Goal: Transaction & Acquisition: Purchase product/service

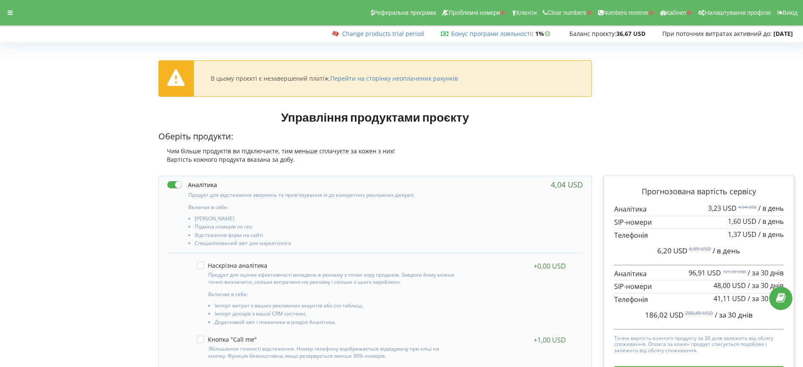
click at [559, 145] on div "Оберіть продукти: Чим більше продуктів ви підключаєте, тим меньше сплачуєте за …" at bounding box center [374, 147] width 433 height 33
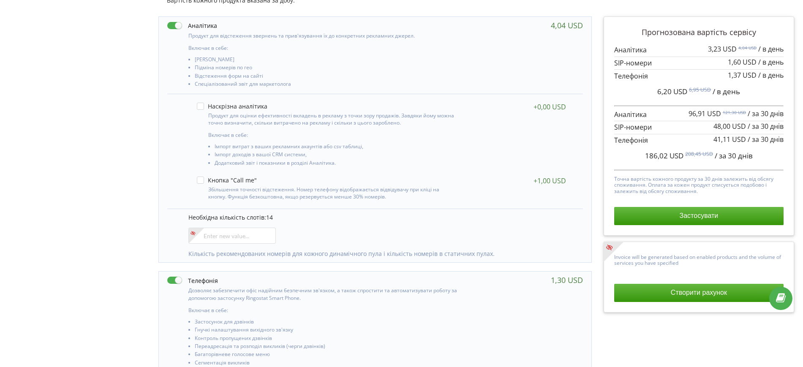
scroll to position [158, 0]
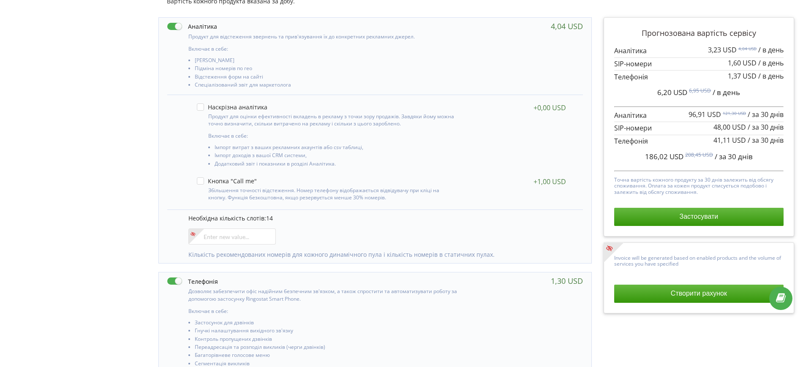
click at [175, 28] on label at bounding box center [192, 26] width 50 height 9
checkbox input "false"
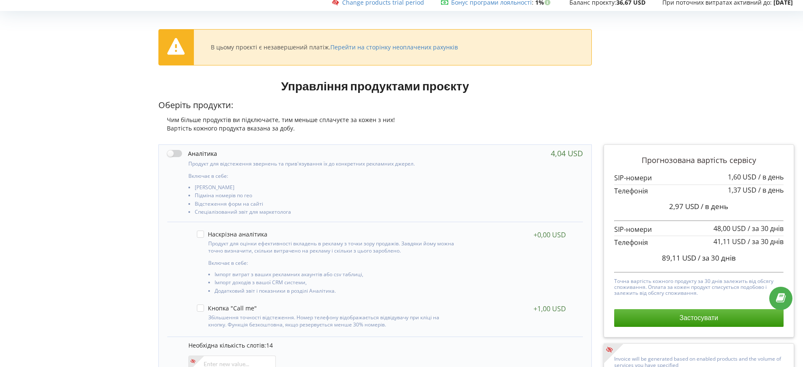
scroll to position [0, 0]
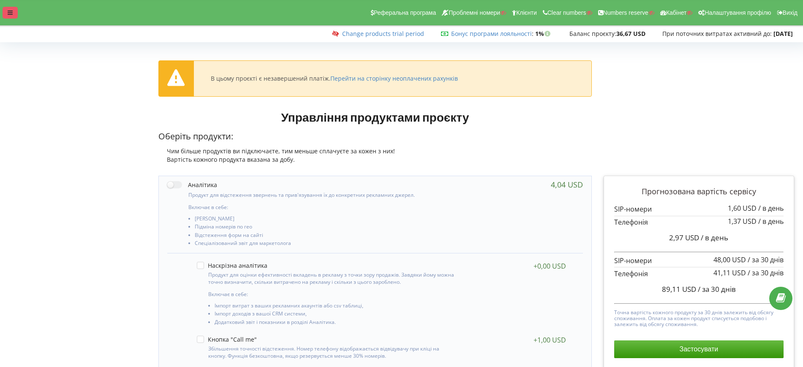
click at [8, 18] on div at bounding box center [10, 13] width 15 height 12
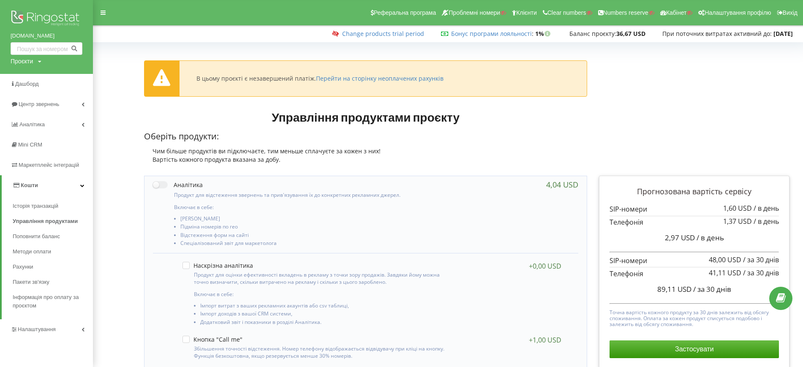
click at [46, 187] on link "Кошти" at bounding box center [47, 185] width 91 height 20
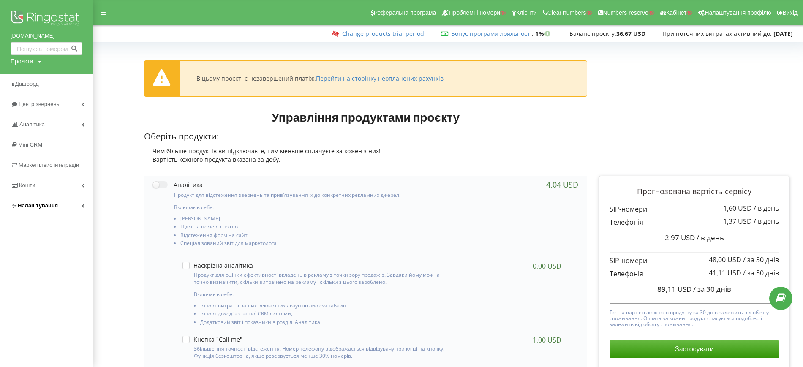
click at [49, 210] on link "Налаштування" at bounding box center [46, 206] width 93 height 20
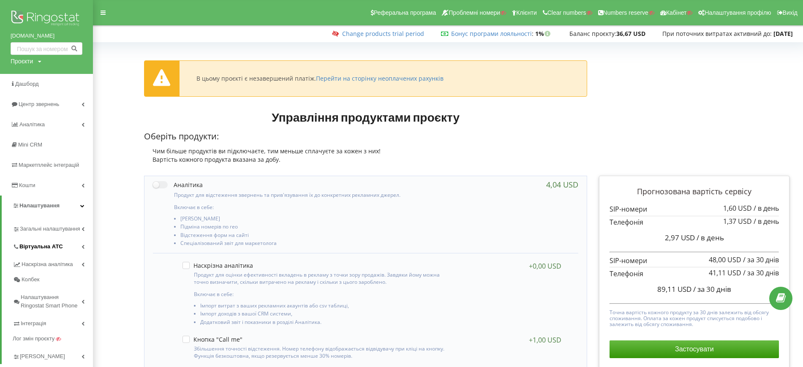
click at [47, 248] on span "Віртуальна АТС" at bounding box center [41, 247] width 44 height 8
click at [56, 288] on link "Підключення номерів" at bounding box center [59, 293] width 68 height 17
click at [34, 62] on div "Проєкти Пошук" at bounding box center [26, 61] width 31 height 8
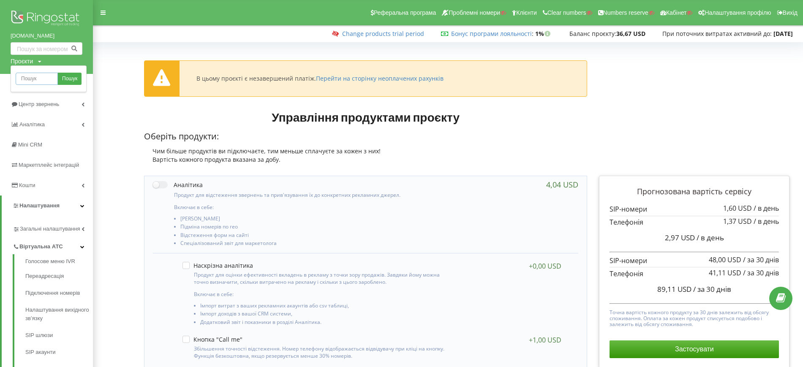
click at [34, 76] on input "text" at bounding box center [37, 79] width 42 height 12
paste input "ecoton.kz"
type input "ecoton.kz"
click at [63, 78] on span "Пошук" at bounding box center [69, 79] width 15 height 8
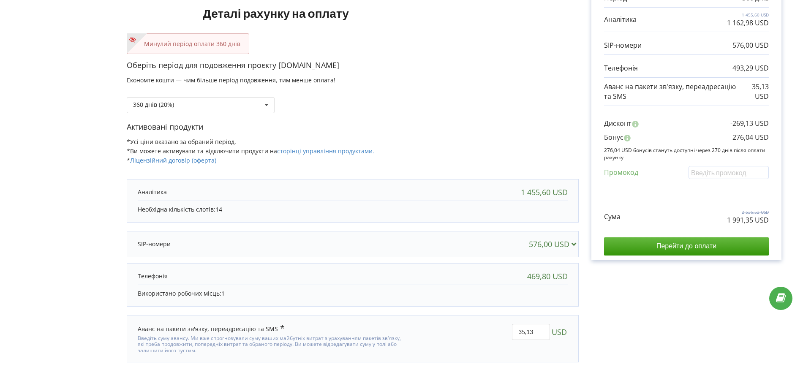
scroll to position [128, 0]
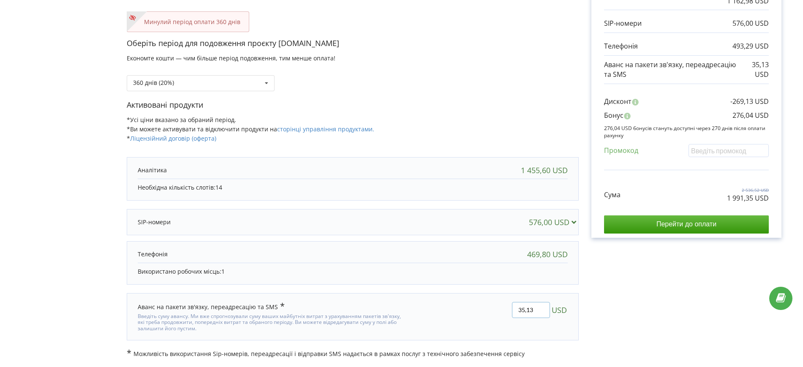
click at [520, 308] on input "35,13" at bounding box center [531, 310] width 38 height 16
click at [643, 302] on div "Рахунок Обрані продукти Період 360 днів 1 455,60 USD 1 162,98 USD 576,00 USD 49…" at bounding box center [686, 138] width 215 height 441
click at [177, 83] on div "360 днів (20%) Поповнити баланс без подовження" at bounding box center [201, 83] width 148 height 16
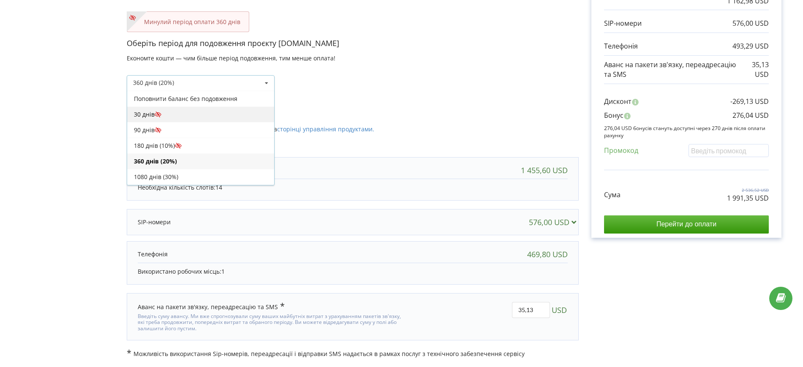
click at [169, 115] on div "30 днів" at bounding box center [200, 114] width 147 height 16
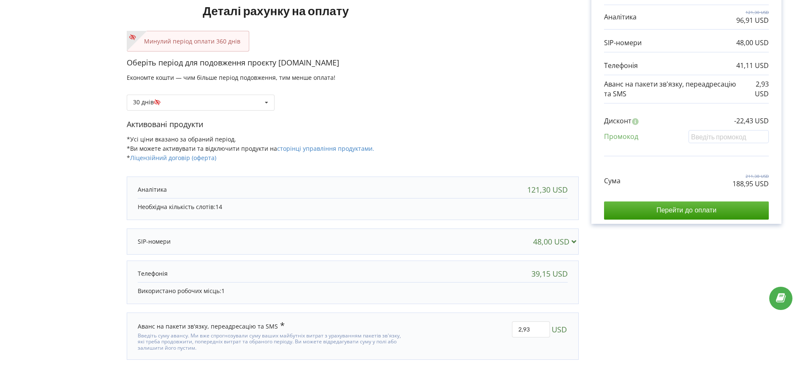
scroll to position [75, 0]
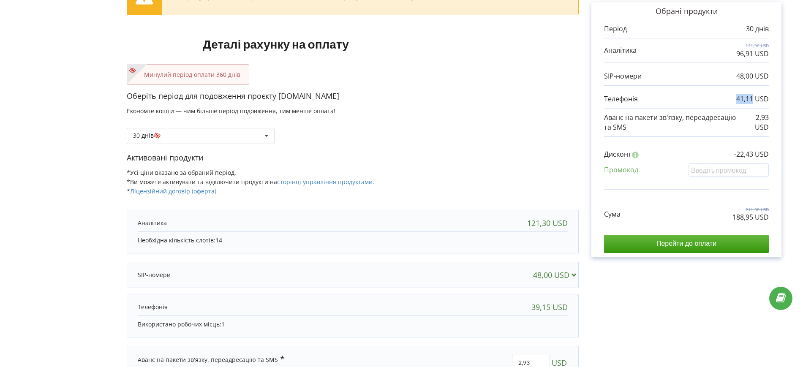
drag, startPoint x: 737, startPoint y: 101, endPoint x: 753, endPoint y: 100, distance: 16.1
click at [753, 100] on p "41,11 USD" at bounding box center [752, 99] width 33 height 10
copy p "41,11"
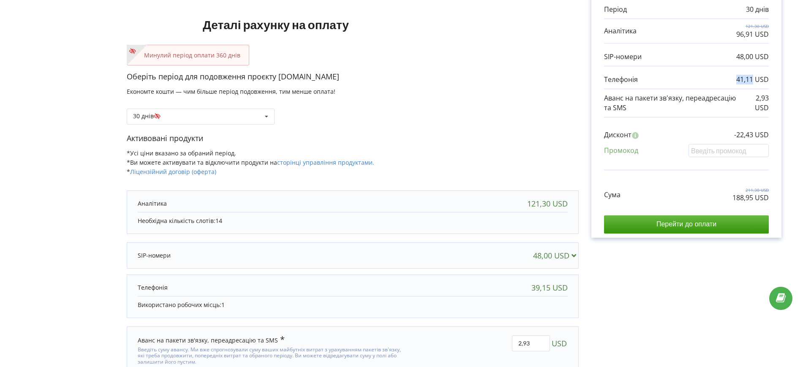
scroll to position [128, 0]
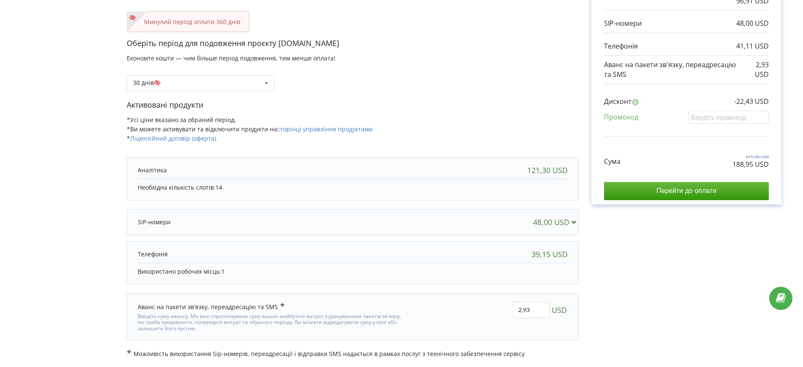
drag, startPoint x: 691, startPoint y: 276, endPoint x: 676, endPoint y: 174, distance: 102.8
click at [691, 276] on div "Рахунок Обрані продукти Період 30 днів 121,30 USD 96,91 USD 48,00 USD 41,11 USD…" at bounding box center [686, 138] width 215 height 441
click at [614, 278] on div "Рахунок Обрані продукти Період 30 днів 121,30 USD 96,91 USD 48,00 USD 41,11 USD…" at bounding box center [686, 138] width 215 height 441
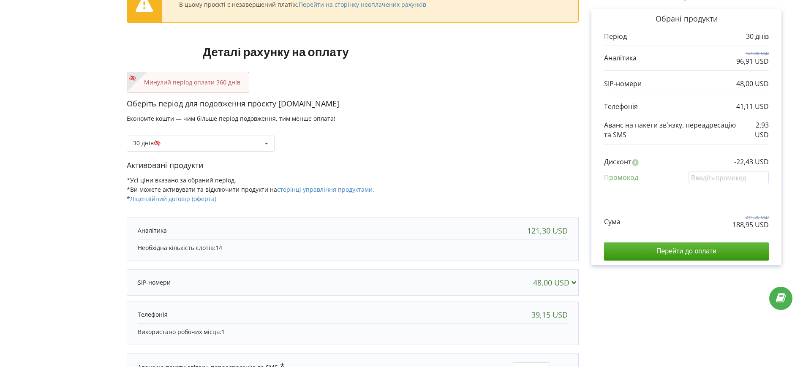
scroll to position [22, 0]
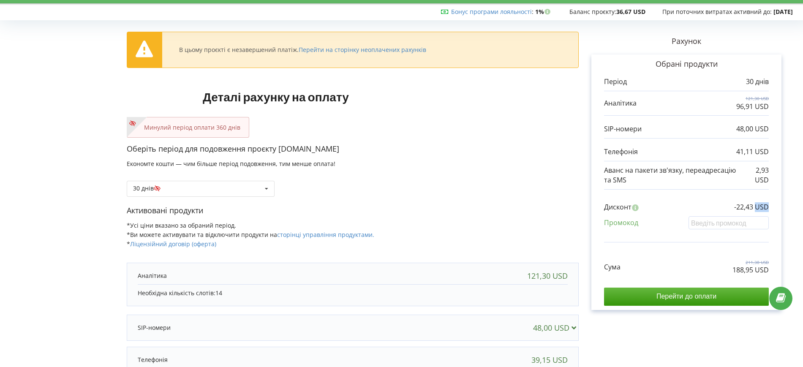
drag, startPoint x: 760, startPoint y: 206, endPoint x: 776, endPoint y: 207, distance: 16.1
click at [776, 207] on div "Обрані продукти Період 30 днів 121,30 USD 96,91 USD 48,00 USD" at bounding box center [686, 182] width 190 height 256
copy p "USD"
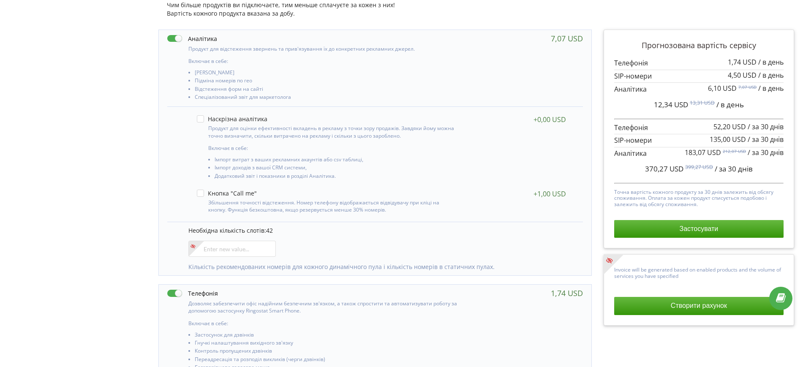
scroll to position [53, 0]
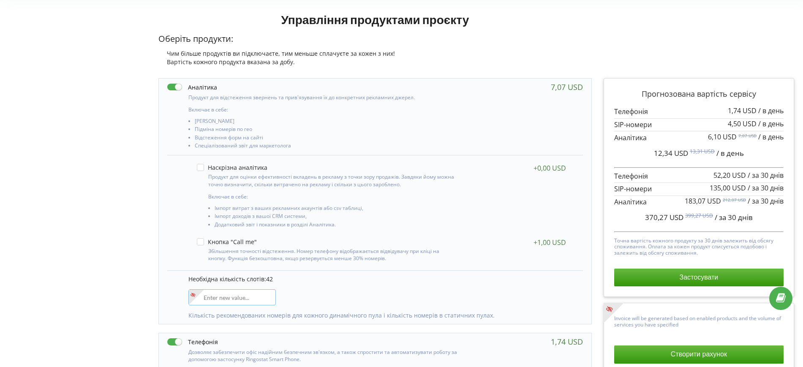
click at [251, 294] on input"] "number" at bounding box center [231, 297] width 87 height 16
click at [128, 267] on div "Управління продуктами проєкту Оберіть продукти: Чим більше продуктів ви підключ…" at bounding box center [401, 332] width 797 height 649
drag, startPoint x: 646, startPoint y: 218, endPoint x: 667, endPoint y: 219, distance: 21.6
click at [667, 219] on span "367,92 USD" at bounding box center [664, 218] width 38 height 10
copy span "367,92"
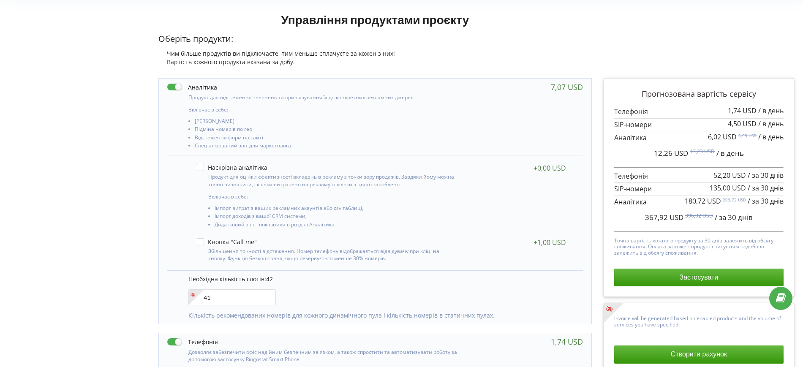
click at [90, 203] on div "Управління продуктами проєкту Оберіть продукти: Чим більше продуктів ви підключ…" at bounding box center [401, 332] width 797 height 649
drag, startPoint x: 216, startPoint y: 294, endPoint x: 207, endPoint y: 295, distance: 8.5
click at [207, 295] on input"] "41" at bounding box center [231, 297] width 87 height 16
type input"] "44"
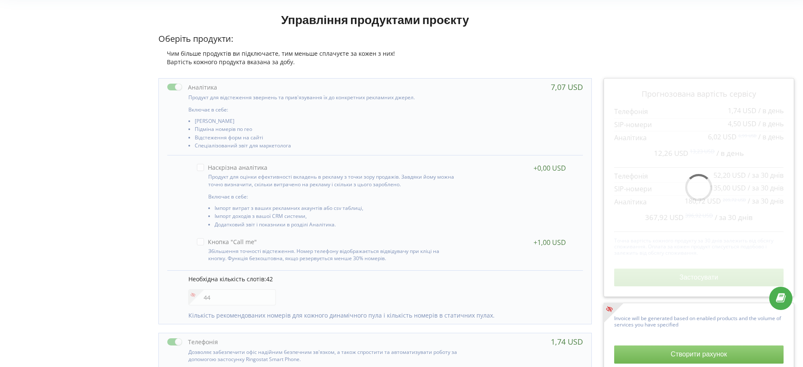
click at [101, 275] on div "Управління продуктами проєкту Оберіть продукти: Чим більше продуктів ви підключ…" at bounding box center [401, 332] width 797 height 649
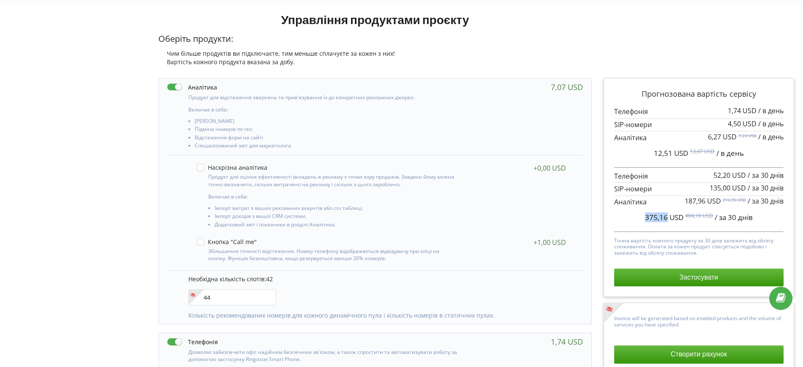
drag, startPoint x: 646, startPoint y: 218, endPoint x: 667, endPoint y: 218, distance: 21.6
click at [667, 218] on span "375,16 USD" at bounding box center [664, 218] width 38 height 10
copy span "375,16"
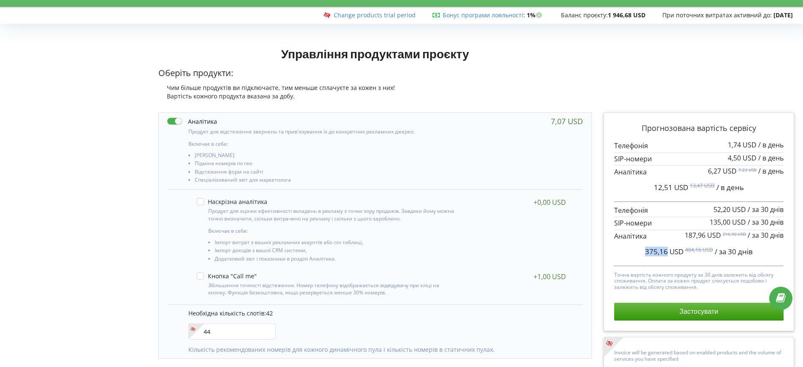
scroll to position [0, 0]
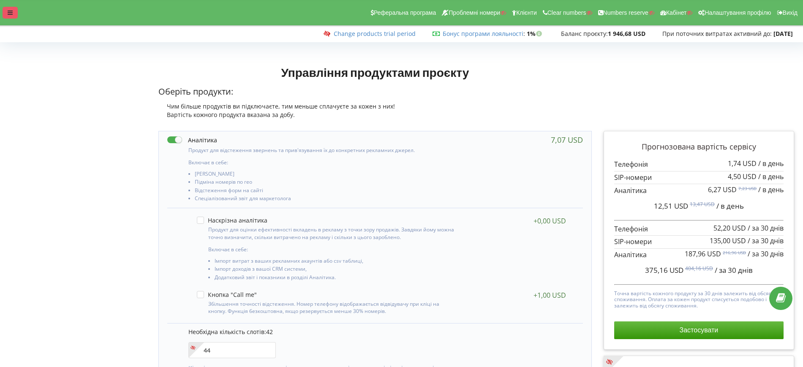
click at [14, 11] on div at bounding box center [10, 13] width 15 height 12
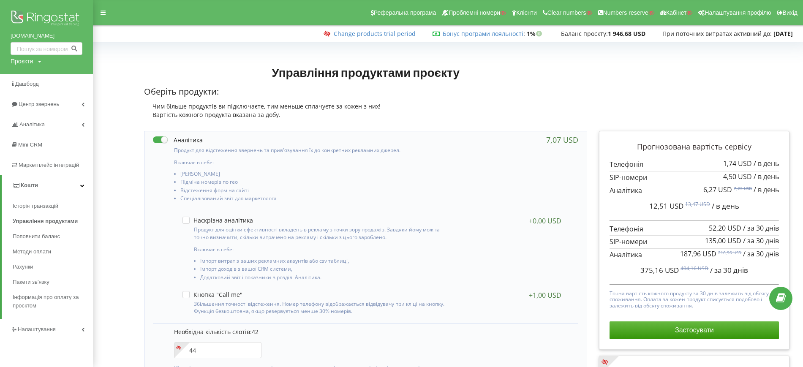
click at [27, 58] on div "Проєкти" at bounding box center [22, 61] width 22 height 8
click at [32, 71] on div "Пошук" at bounding box center [49, 78] width 76 height 27
click at [42, 73] on input "text" at bounding box center [37, 79] width 42 height 12
paste input "o2-residence.com.ua"
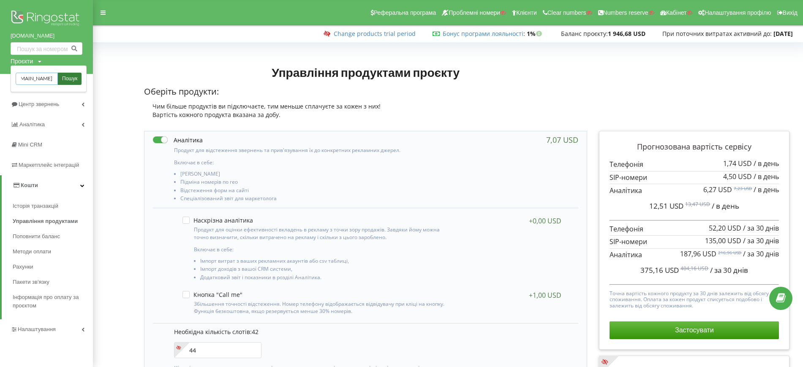
type input "o2-residence.com.ua"
click at [63, 76] on span "Пошук" at bounding box center [69, 79] width 15 height 8
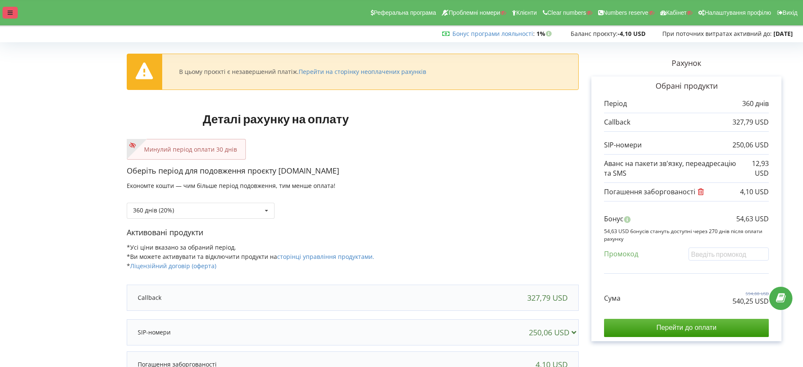
click at [17, 11] on div "Реферальна програма Проблемні номери Клієнти Clear numbers Numbers reserve Кабі…" at bounding box center [401, 12] width 815 height 25
click at [11, 11] on icon at bounding box center [10, 13] width 5 height 6
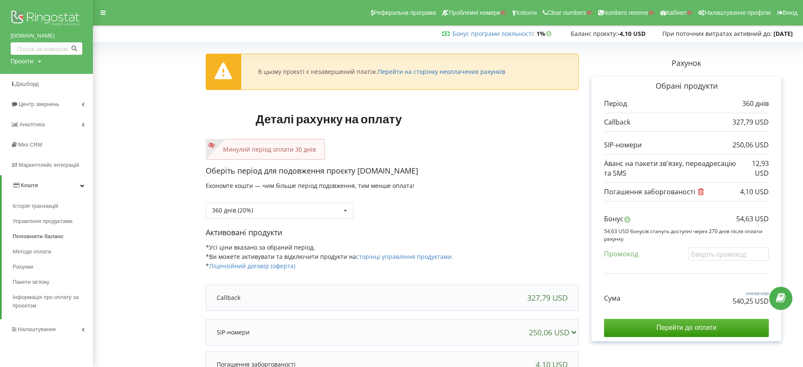
click at [409, 75] on link "Перейти на сторінку неоплачених рахунків" at bounding box center [442, 72] width 128 height 8
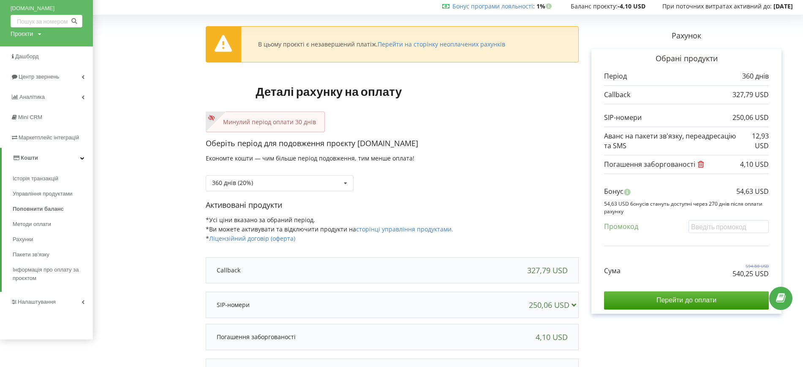
scroll to position [53, 0]
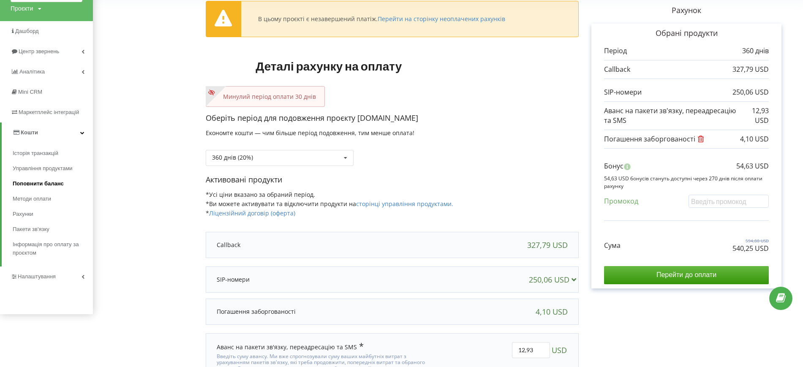
click at [36, 184] on span "Поповнити баланс" at bounding box center [38, 184] width 51 height 8
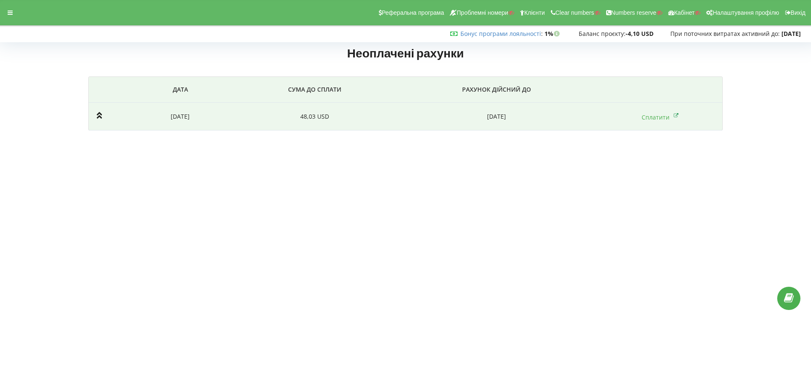
click at [365, 111] on td "48,03 USD" at bounding box center [314, 117] width 163 height 28
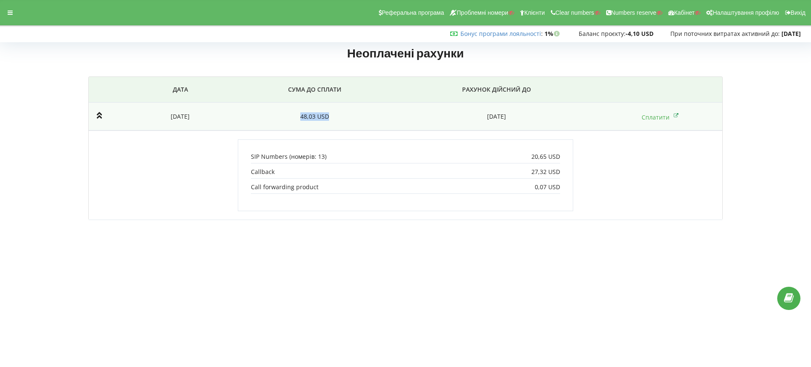
drag, startPoint x: 300, startPoint y: 119, endPoint x: 331, endPoint y: 118, distance: 30.4
click at [331, 118] on td "48,03 USD" at bounding box center [314, 117] width 163 height 28
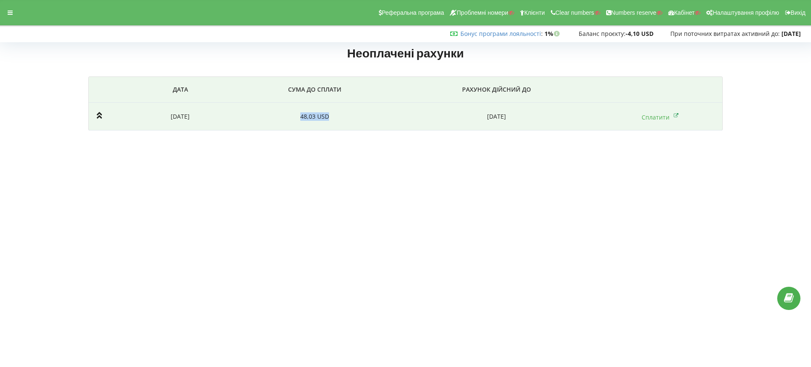
copy td "48,03 USD"
drag, startPoint x: 207, startPoint y: 106, endPoint x: 209, endPoint y: 113, distance: 7.3
click at [207, 108] on td "2025-08-07" at bounding box center [181, 117] width 106 height 28
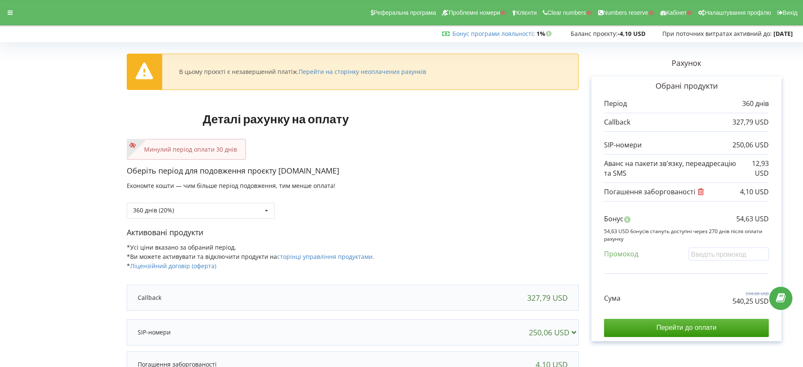
drag, startPoint x: 553, startPoint y: 214, endPoint x: 467, endPoint y: 215, distance: 85.8
click at [553, 214] on div "360 днів (20%) Поповнити баланс без подовження" at bounding box center [353, 204] width 452 height 29
click at [214, 207] on div "360 днів (20%) Поповнити баланс без подовження 30 днів" at bounding box center [201, 211] width 148 height 16
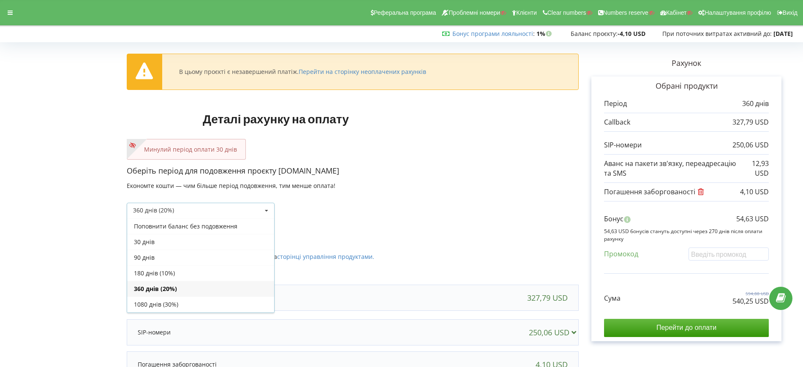
click at [154, 237] on div "30 днів" at bounding box center [200, 242] width 147 height 16
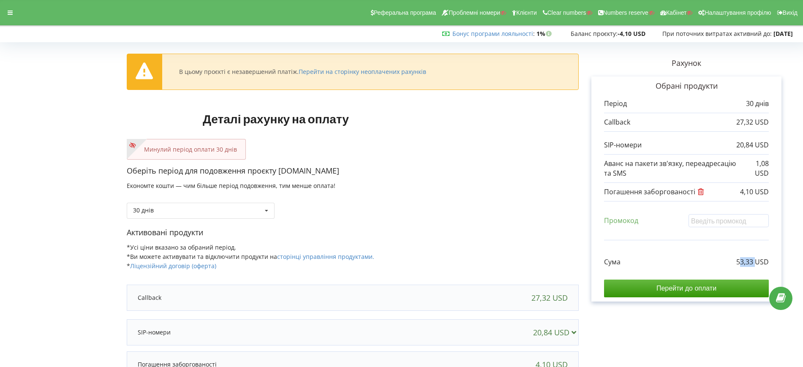
drag, startPoint x: 738, startPoint y: 262, endPoint x: 755, endPoint y: 262, distance: 16.5
click at [755, 262] on p "53,33 USD" at bounding box center [752, 262] width 33 height 10
drag, startPoint x: 733, startPoint y: 263, endPoint x: 754, endPoint y: 262, distance: 20.3
click at [754, 262] on div "Сума 53,33 USD" at bounding box center [686, 256] width 165 height 22
copy p "53,33"
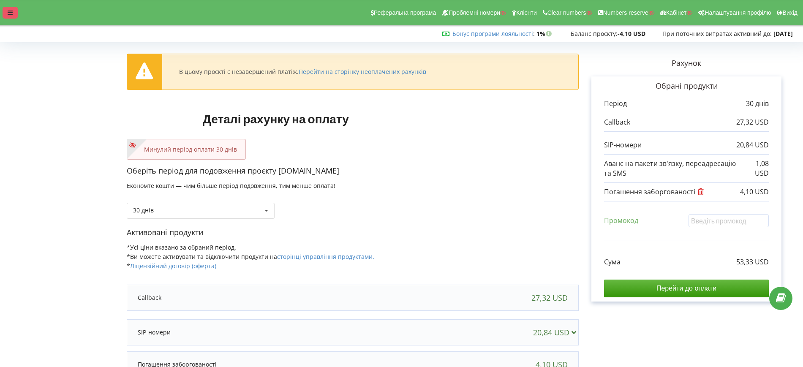
click at [15, 14] on div at bounding box center [10, 13] width 15 height 12
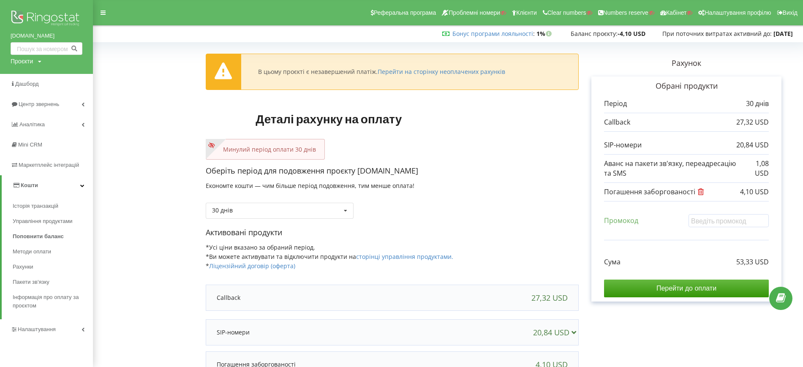
click at [29, 67] on div "[DOMAIN_NAME] Проєкти Пошук" at bounding box center [46, 37] width 93 height 74
click at [29, 62] on div "Проєкти" at bounding box center [22, 61] width 22 height 8
click at [35, 75] on input "text" at bounding box center [37, 79] width 42 height 12
paste input "[DOMAIN_NAME]"
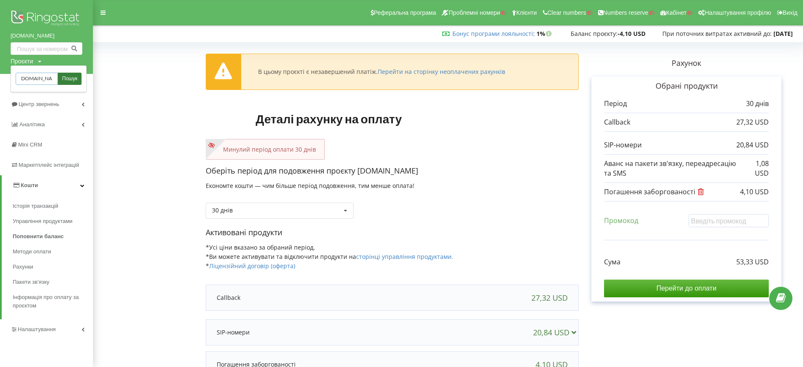
type input "[DOMAIN_NAME]"
click at [68, 80] on span "Пошук" at bounding box center [69, 79] width 15 height 8
